Goal: Task Accomplishment & Management: Manage account settings

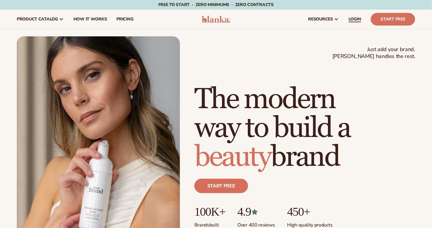
click at [360, 19] on span "LOGIN" at bounding box center [354, 19] width 13 height 5
